Goal: Task Accomplishment & Management: Manage account settings

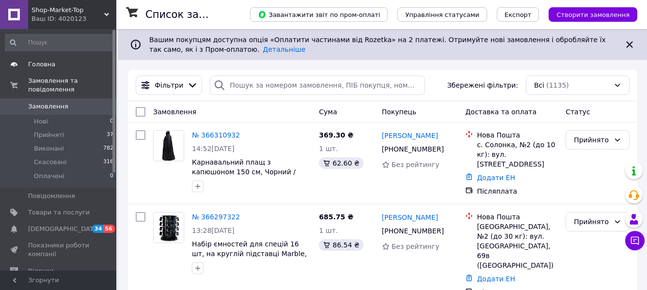
click at [60, 60] on span "Головна" at bounding box center [59, 64] width 62 height 9
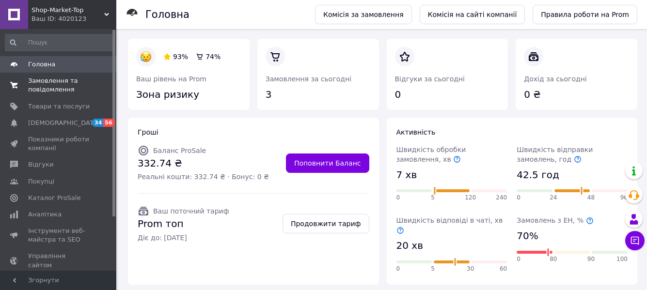
click at [44, 75] on link "Замовлення та повідомлення 0 0" at bounding box center [59, 85] width 119 height 25
